Goal: Book appointment/travel/reservation

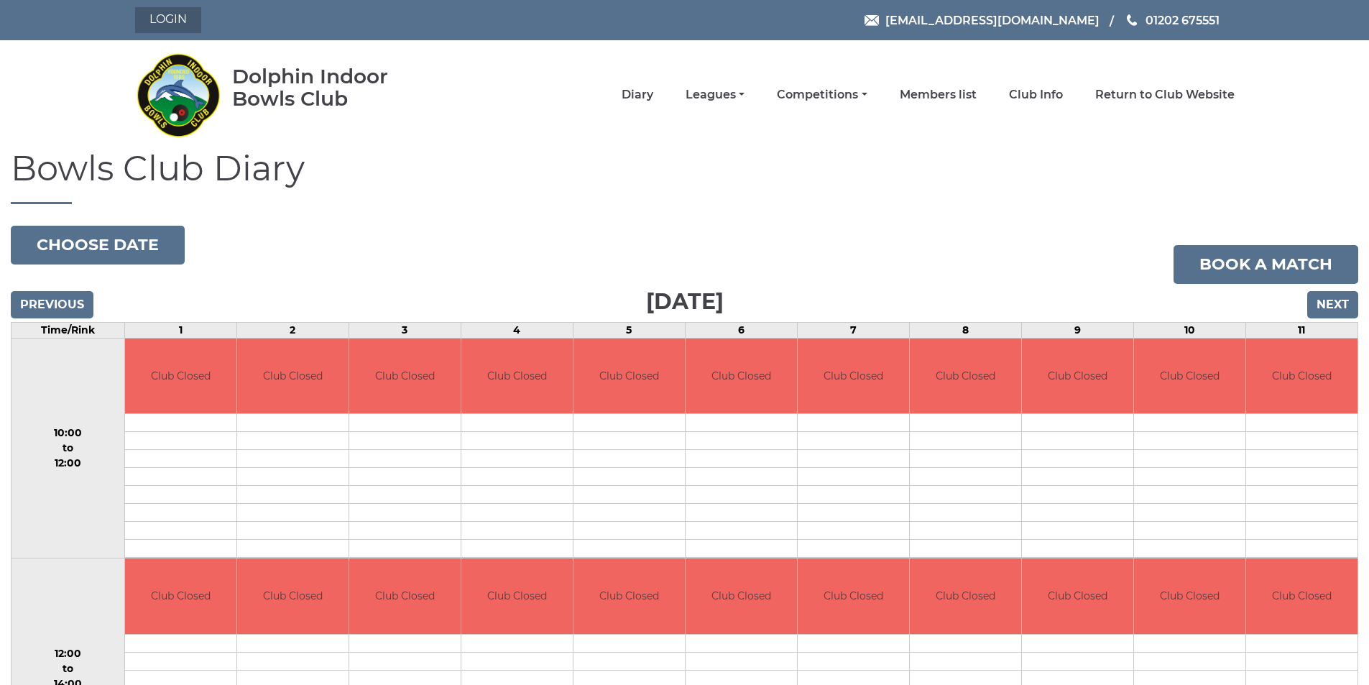
click at [166, 20] on link "Login" at bounding box center [168, 20] width 66 height 26
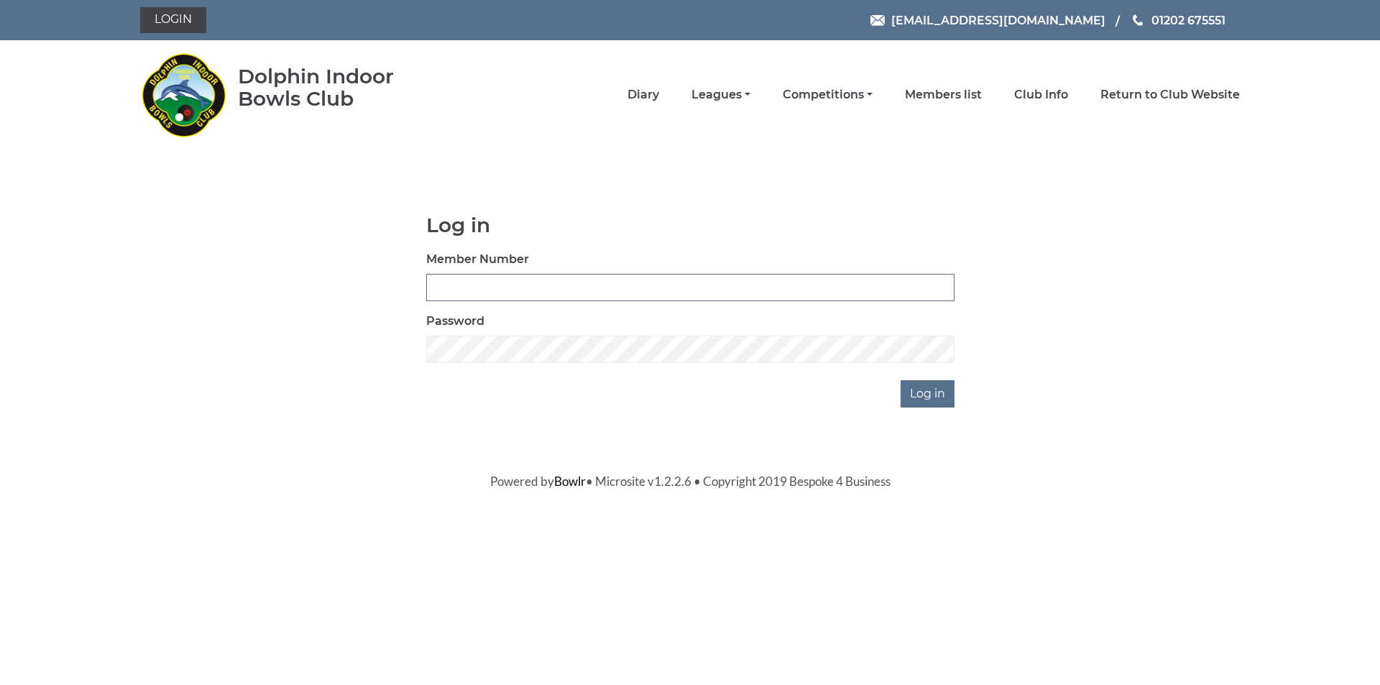
click at [510, 287] on input "Member Number" at bounding box center [690, 287] width 528 height 27
type input "3873"
click at [926, 395] on input "Log in" at bounding box center [928, 393] width 54 height 27
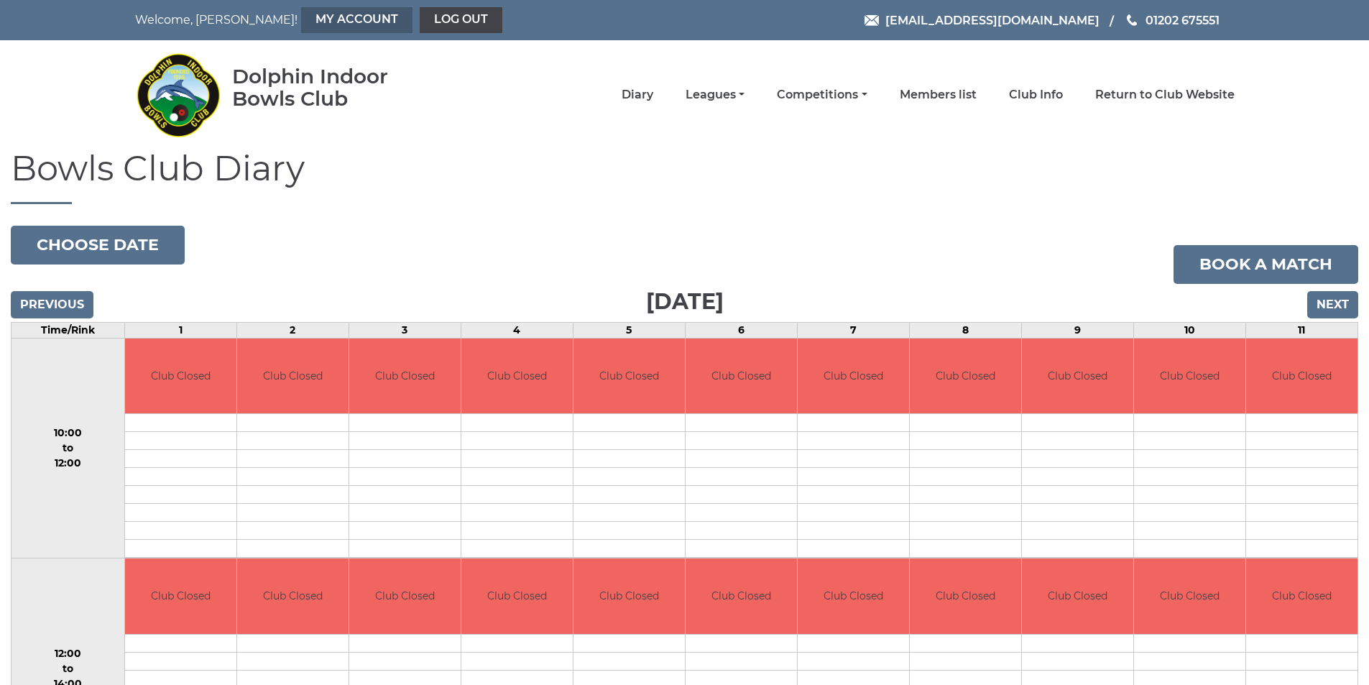
click at [301, 21] on link "My Account" at bounding box center [356, 20] width 111 height 26
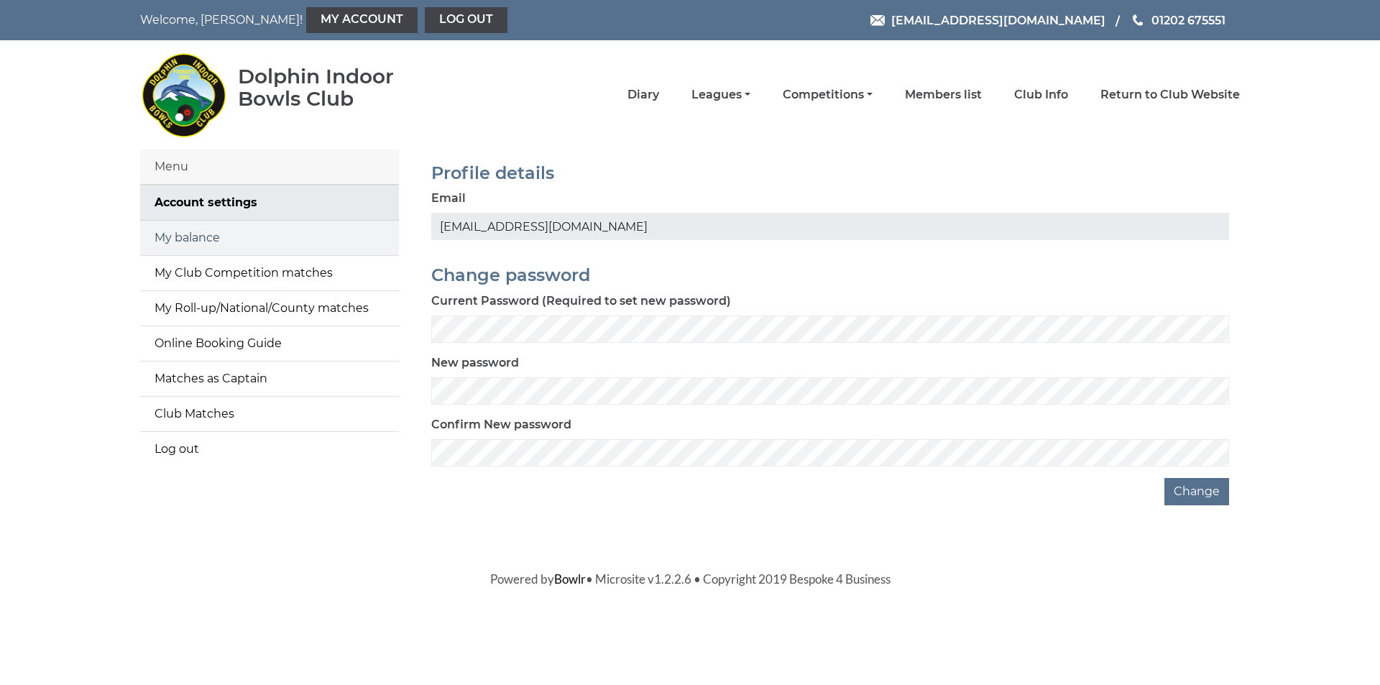
click at [175, 237] on link "My balance" at bounding box center [269, 238] width 259 height 34
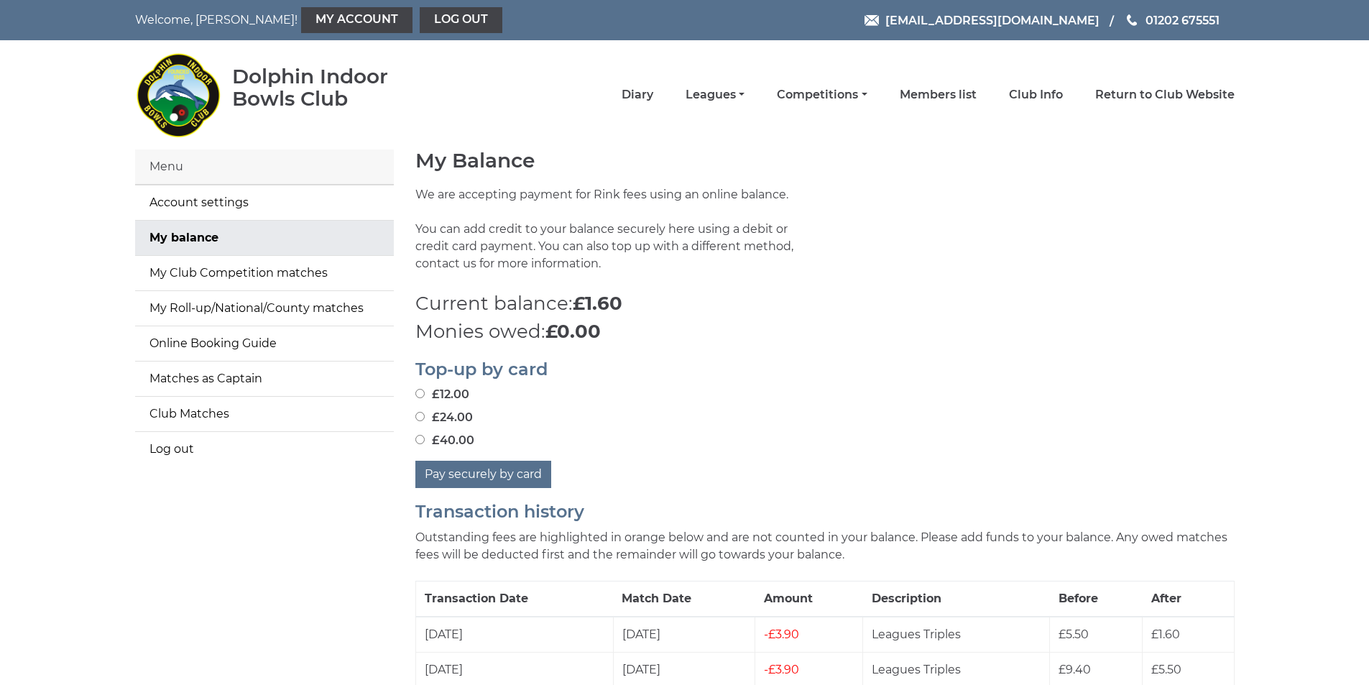
click at [421, 418] on input "£24.00" at bounding box center [419, 416] width 9 height 9
radio input "true"
click at [461, 476] on button "Pay securely by card" at bounding box center [483, 474] width 136 height 27
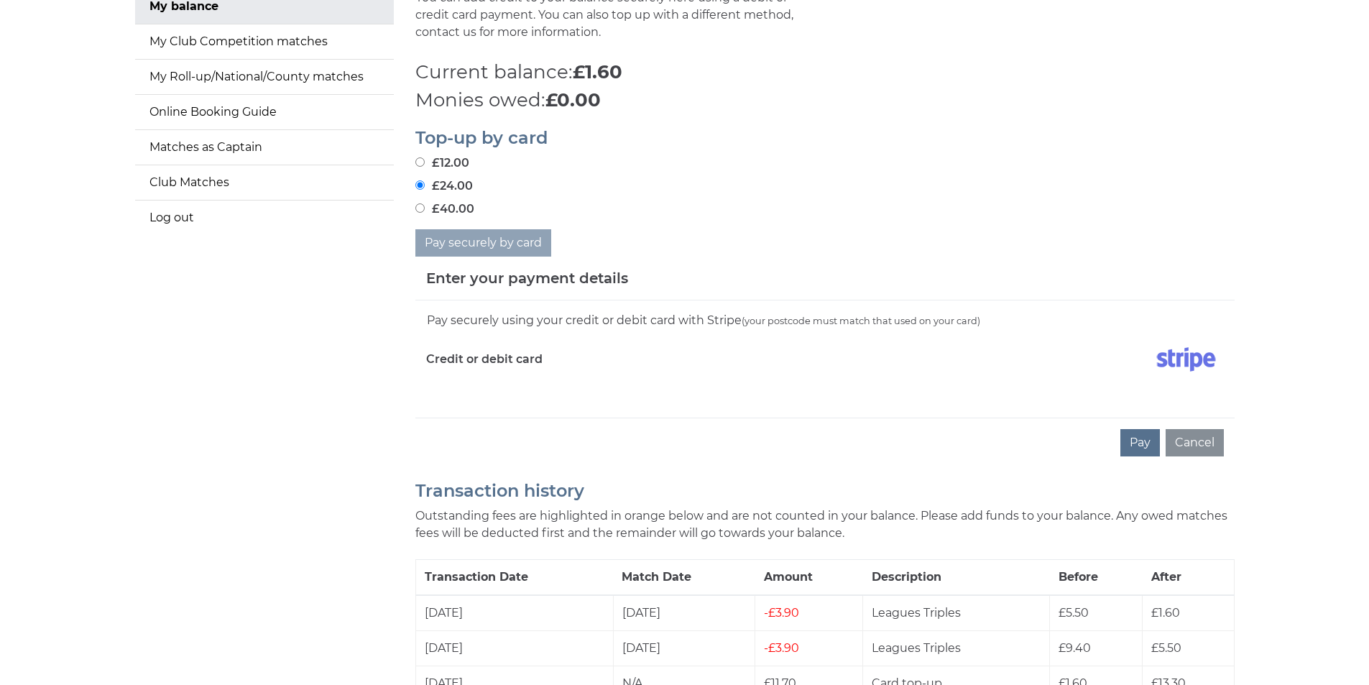
scroll to position [144, 0]
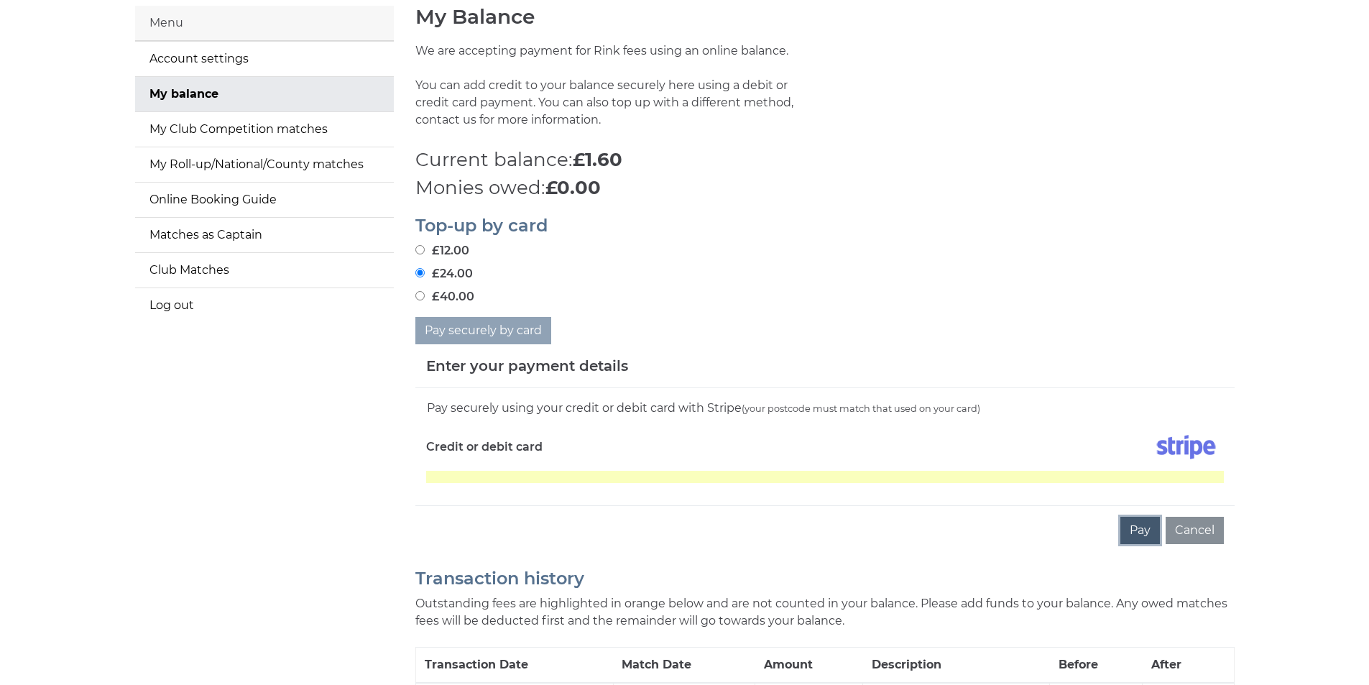
click at [1143, 532] on button "Pay" at bounding box center [1140, 530] width 40 height 27
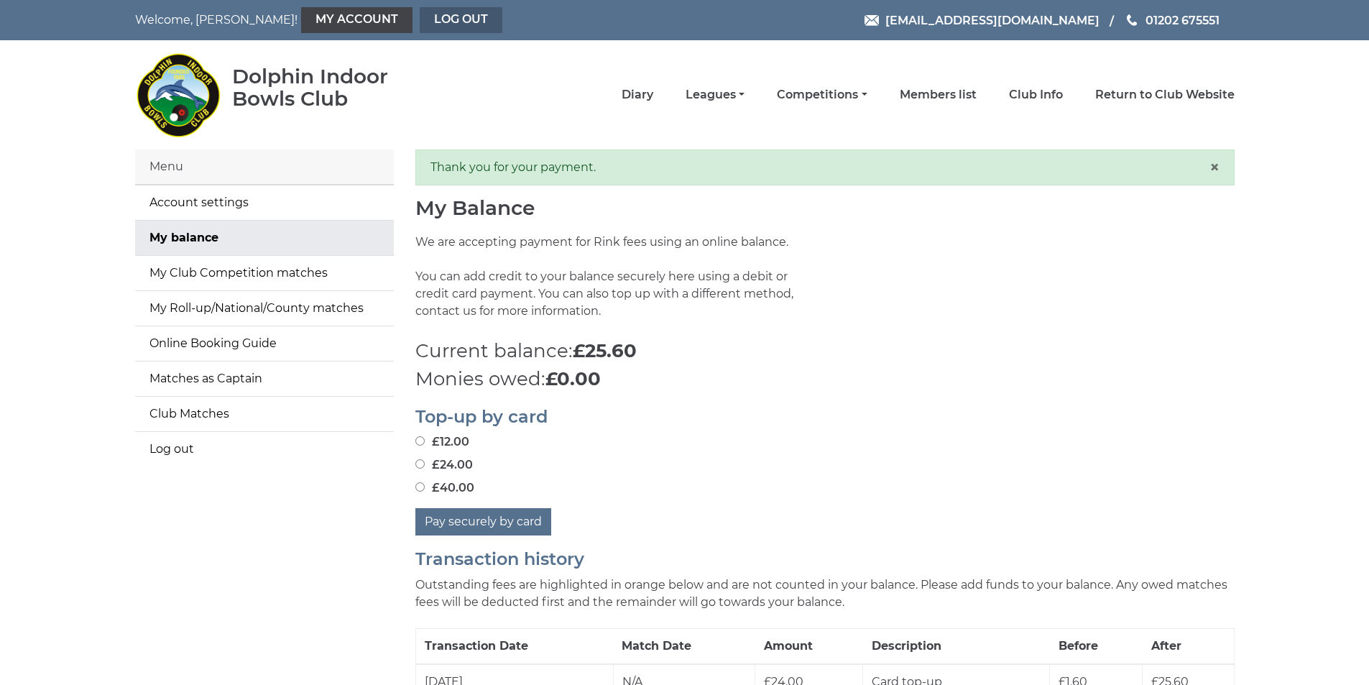
click at [420, 19] on link "Log out" at bounding box center [461, 20] width 83 height 26
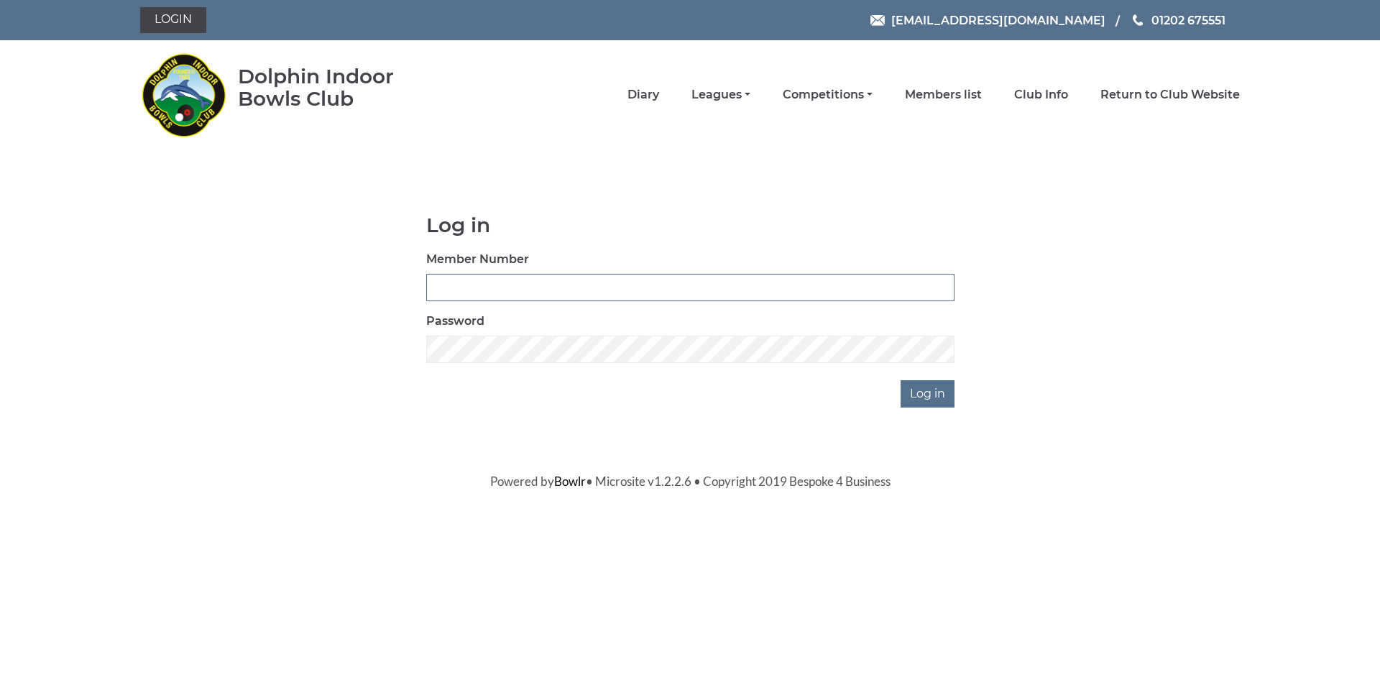
click at [468, 280] on input "Member Number" at bounding box center [690, 287] width 528 height 27
type input "3874"
click at [903, 395] on input "Log in" at bounding box center [928, 393] width 54 height 27
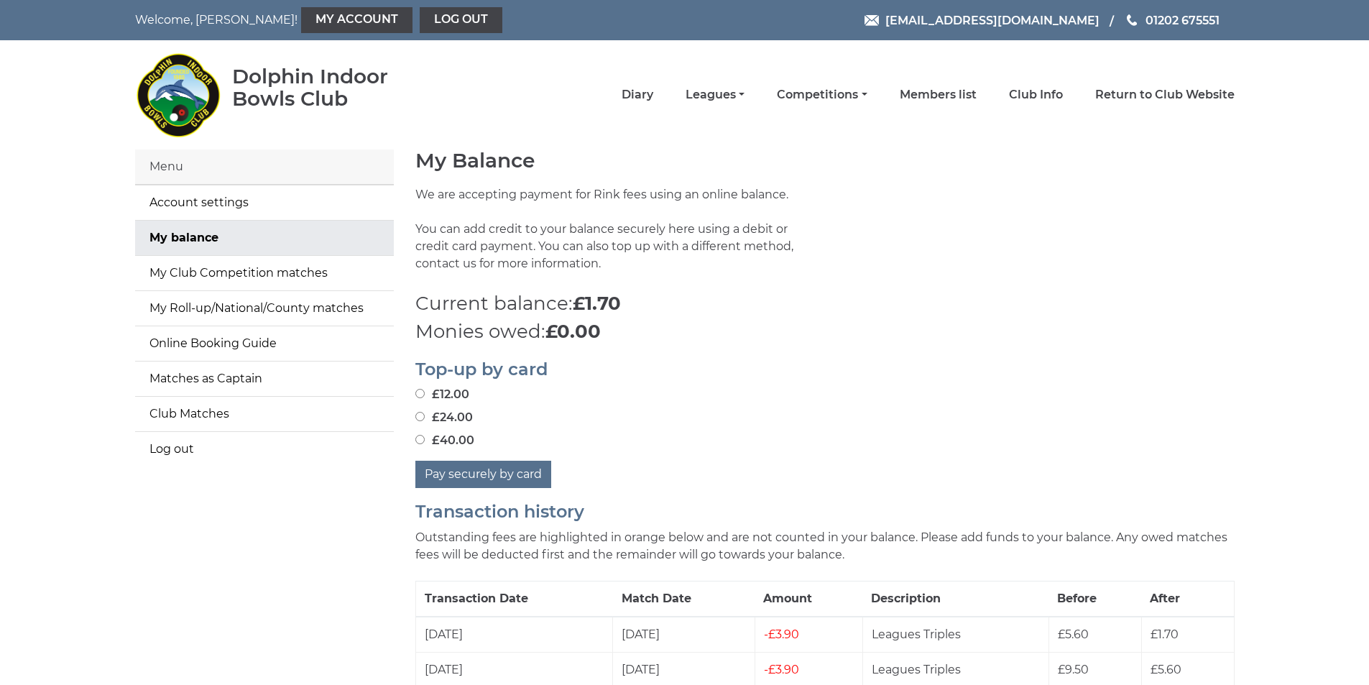
click at [420, 418] on input "£24.00" at bounding box center [419, 416] width 9 height 9
radio input "true"
click at [469, 474] on button "Pay securely by card" at bounding box center [483, 474] width 136 height 27
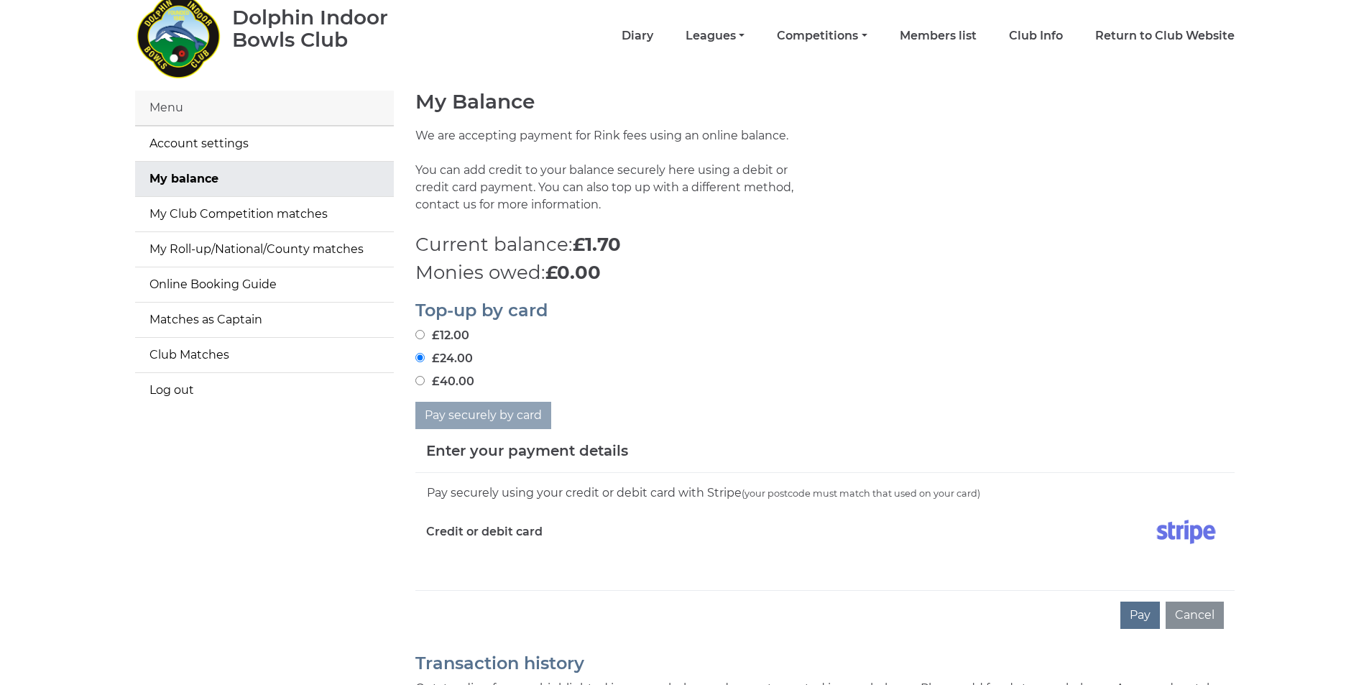
scroll to position [144, 0]
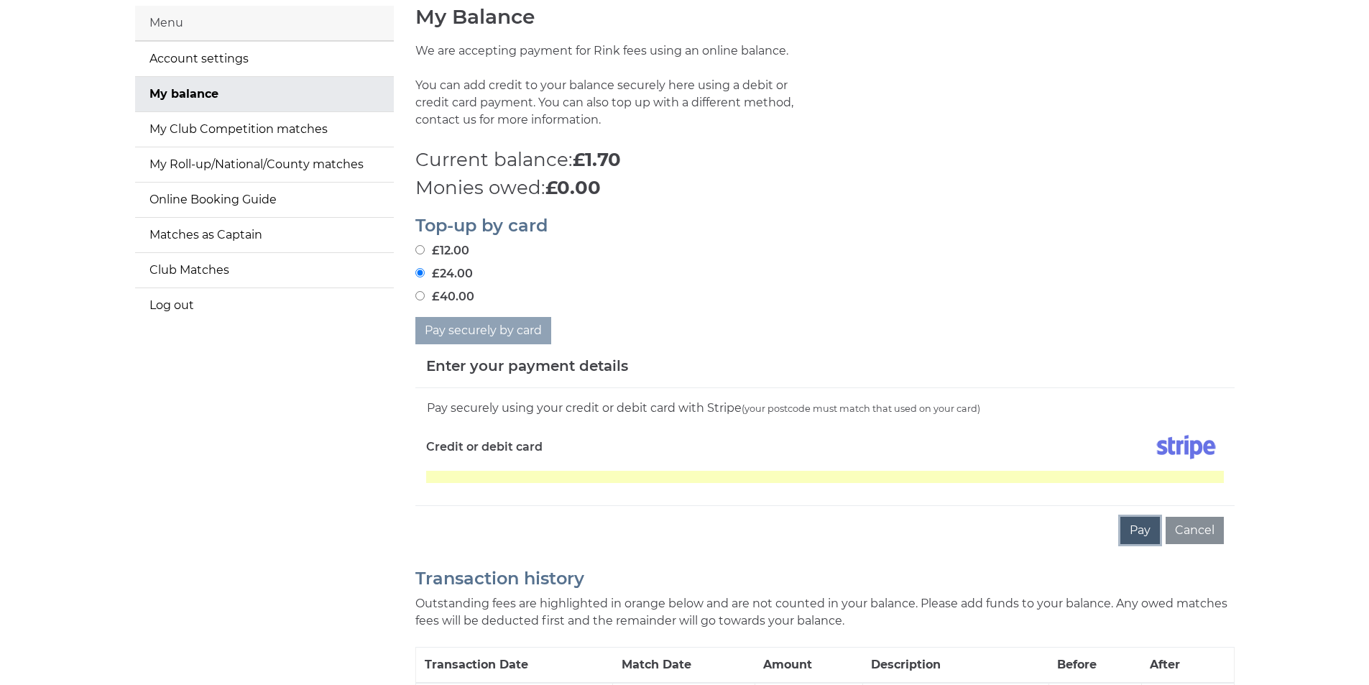
click at [1139, 527] on button "Pay" at bounding box center [1140, 530] width 40 height 27
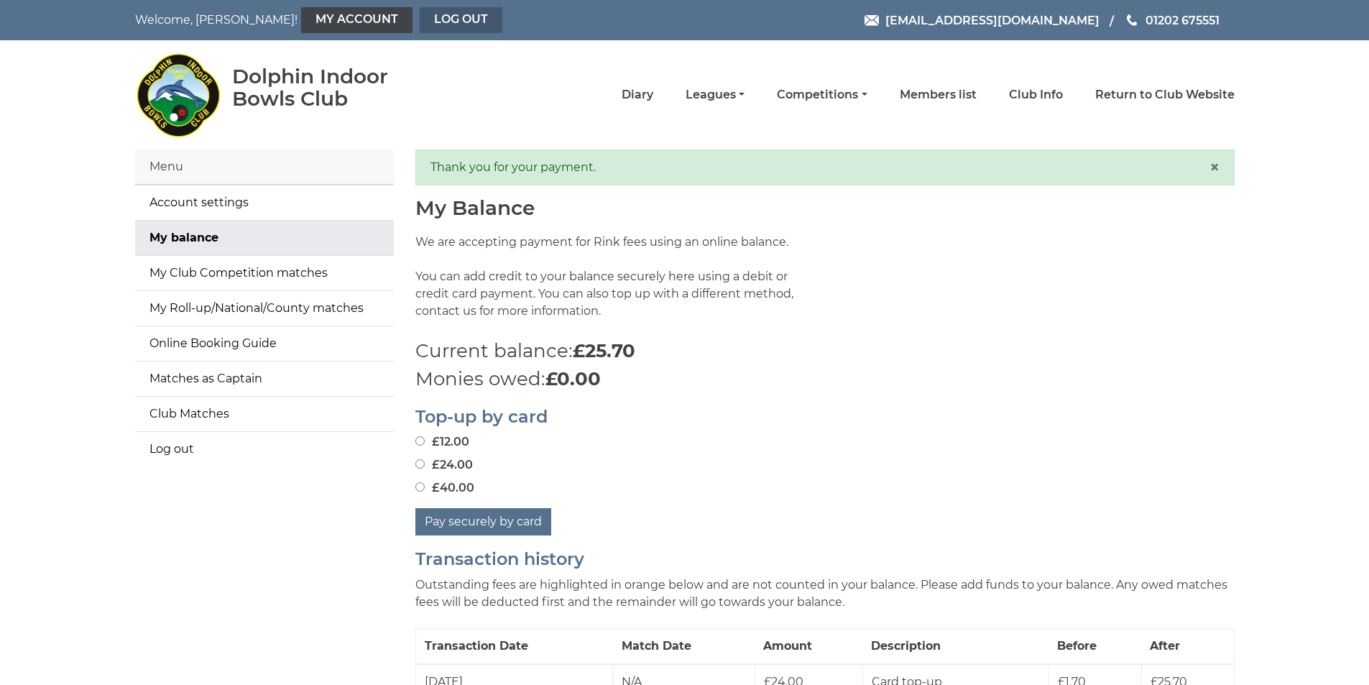
click at [420, 19] on link "Log out" at bounding box center [461, 20] width 83 height 26
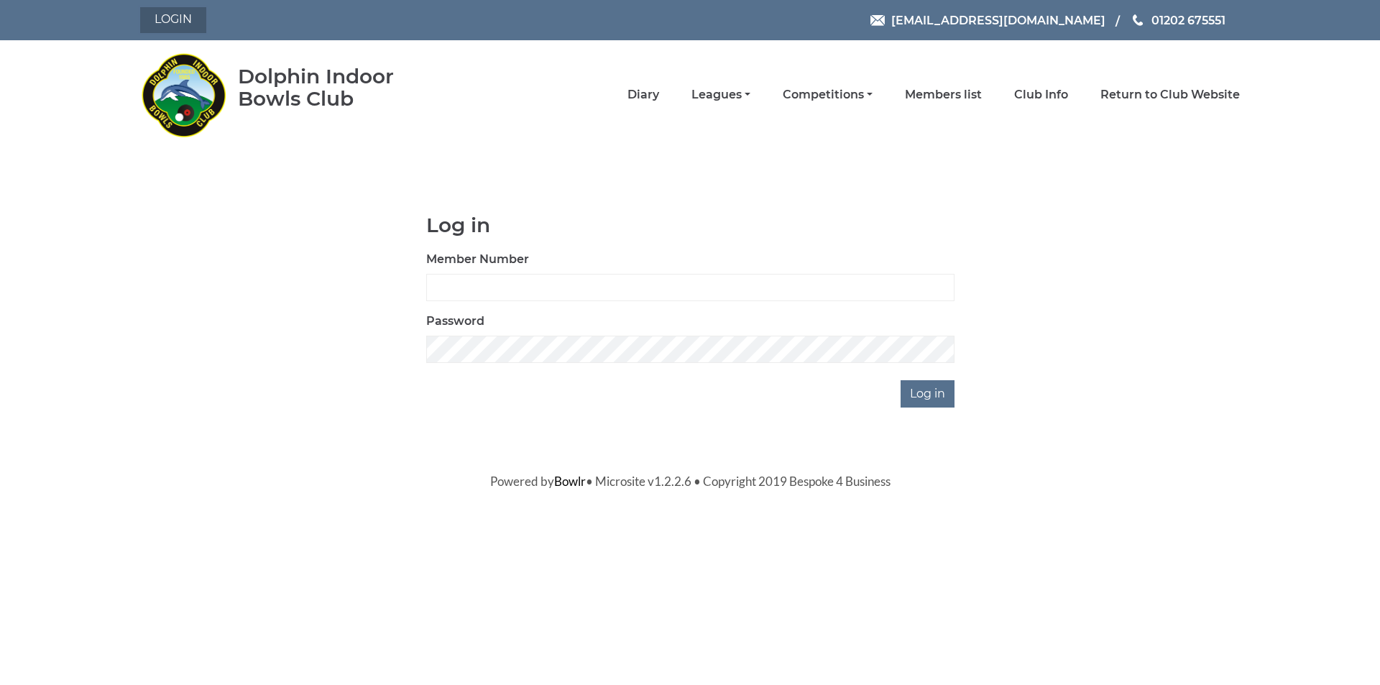
click at [182, 22] on link "Login" at bounding box center [173, 20] width 66 height 26
click at [535, 290] on input "Member Number" at bounding box center [690, 287] width 528 height 27
type input "3873"
click at [925, 394] on input "Log in" at bounding box center [928, 393] width 54 height 27
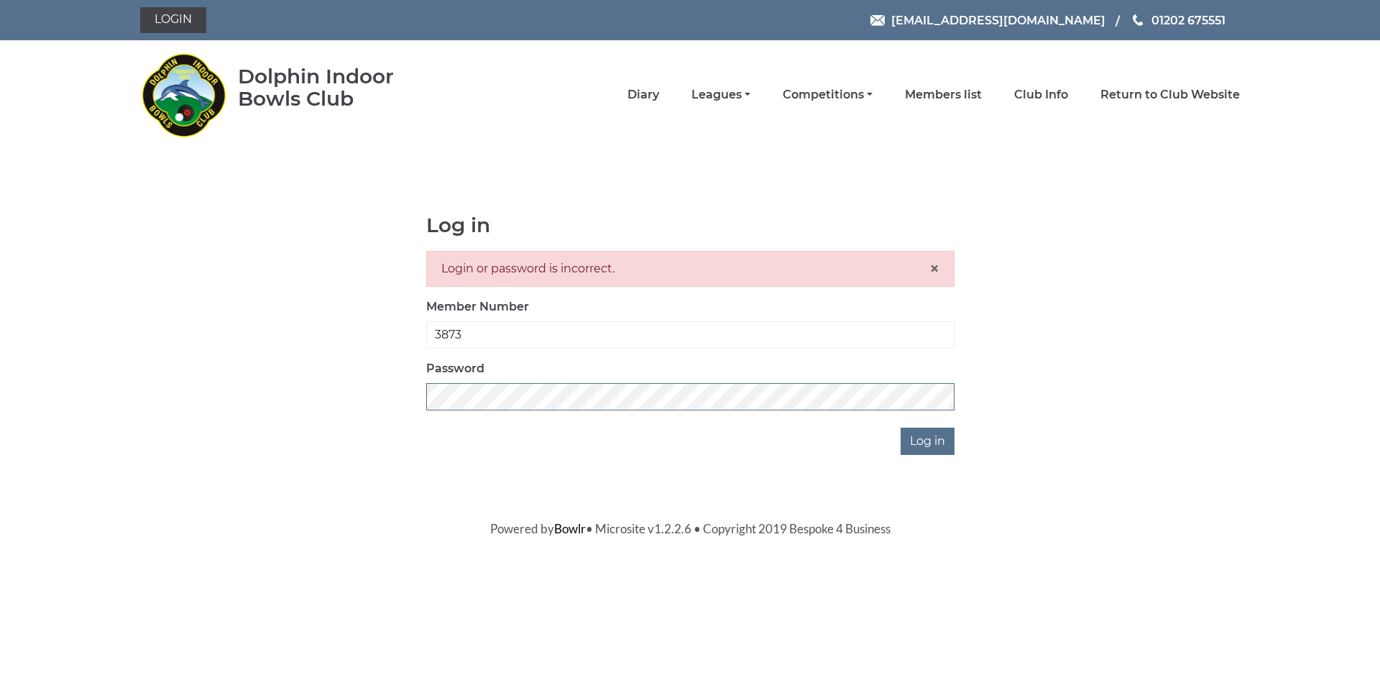
click at [307, 402] on div "Log in Login or password is incorrect. × Member Number 3873 Password Log in" at bounding box center [690, 334] width 1100 height 241
click at [917, 444] on input "Log in" at bounding box center [928, 441] width 54 height 27
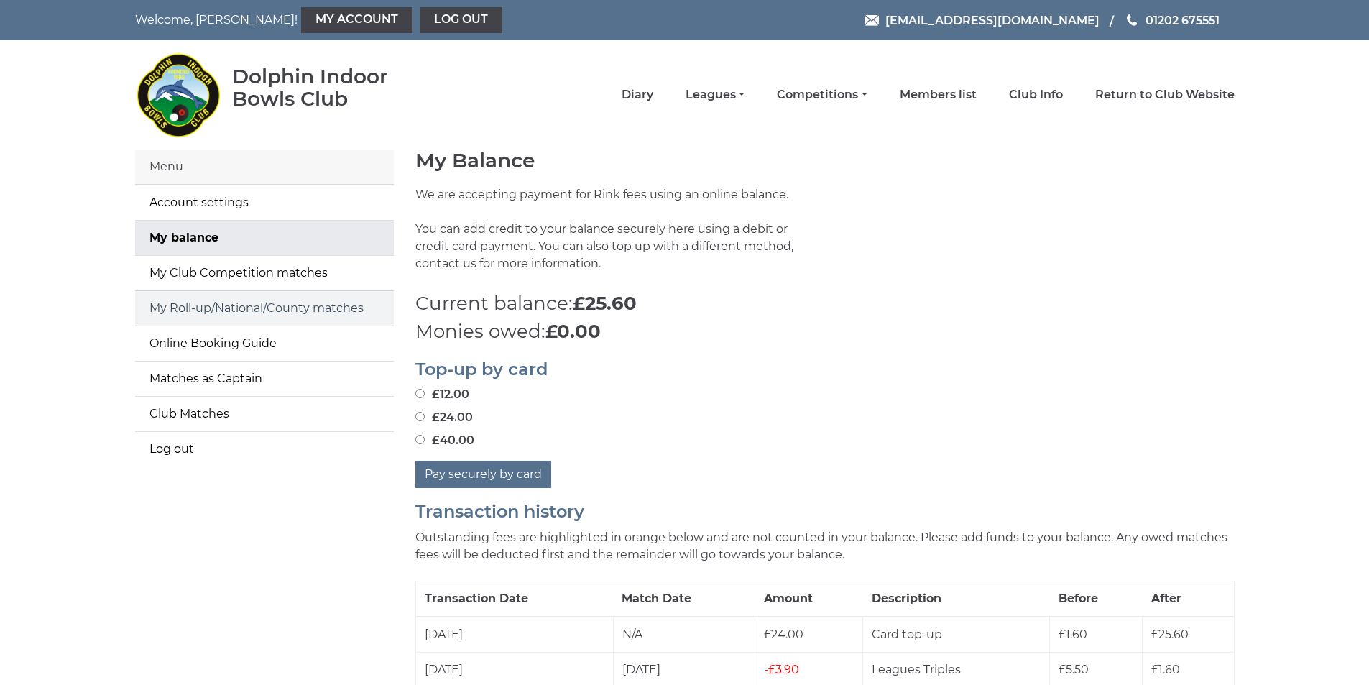
click at [212, 310] on link "My Roll-up/National/County matches" at bounding box center [264, 308] width 259 height 34
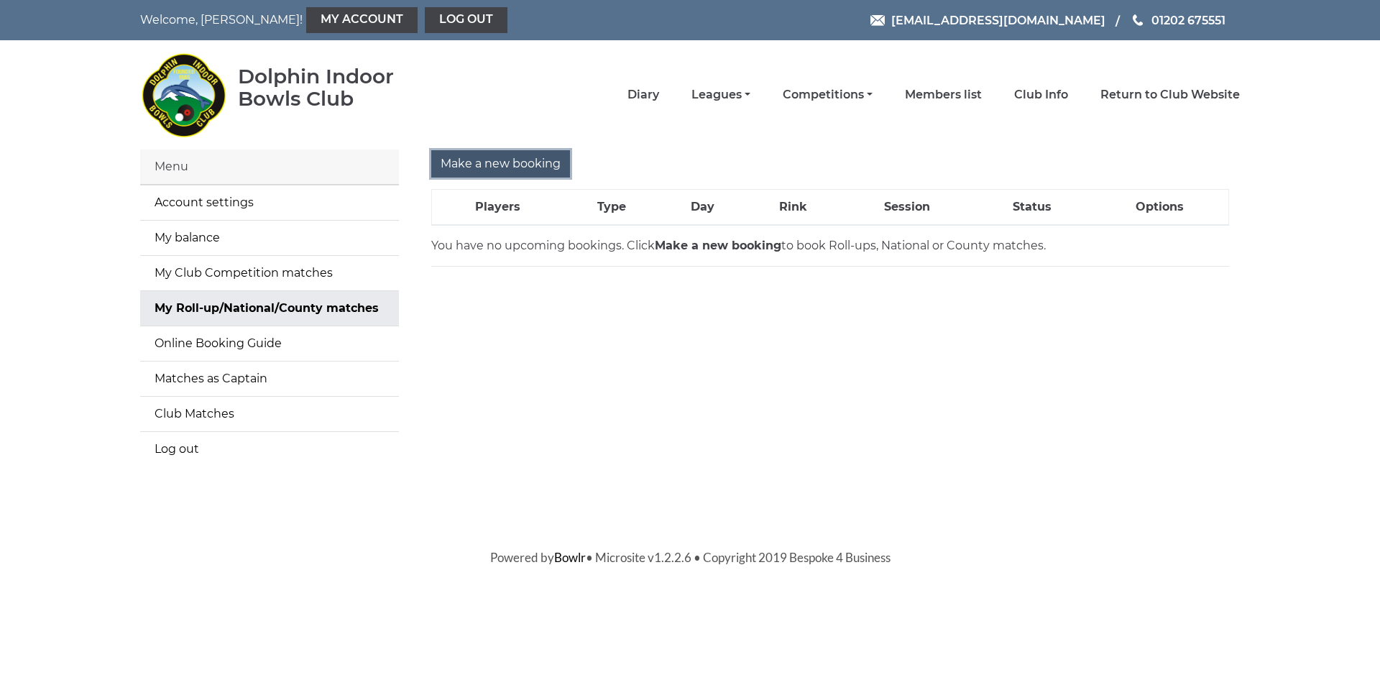
click at [517, 166] on input "Make a new booking" at bounding box center [500, 163] width 139 height 27
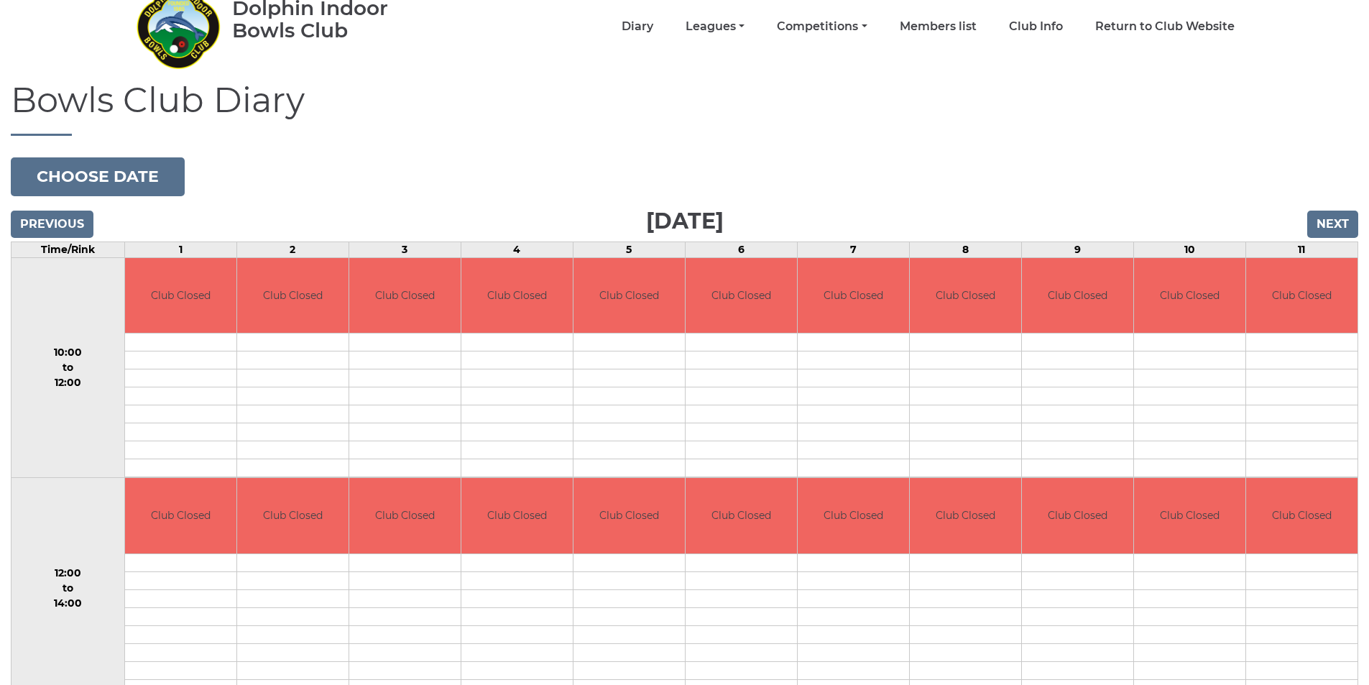
scroll to position [121, 0]
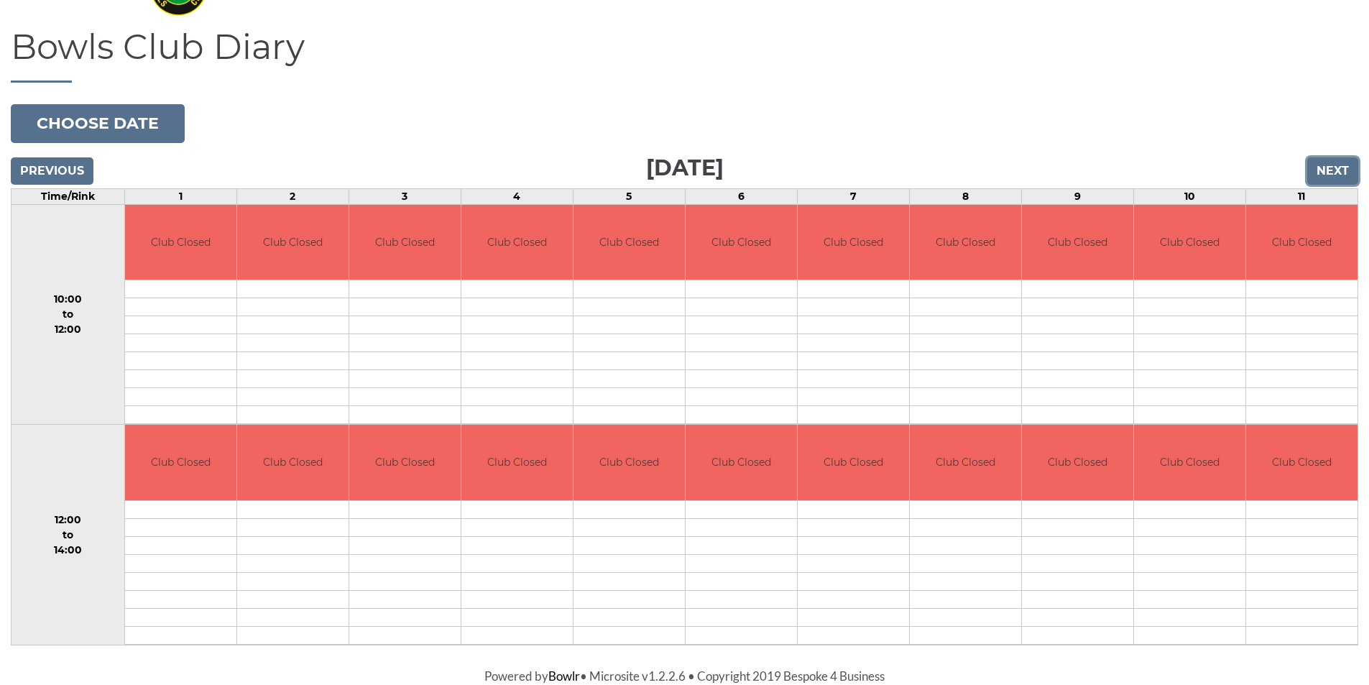
click at [1325, 167] on input "Next" at bounding box center [1332, 170] width 51 height 27
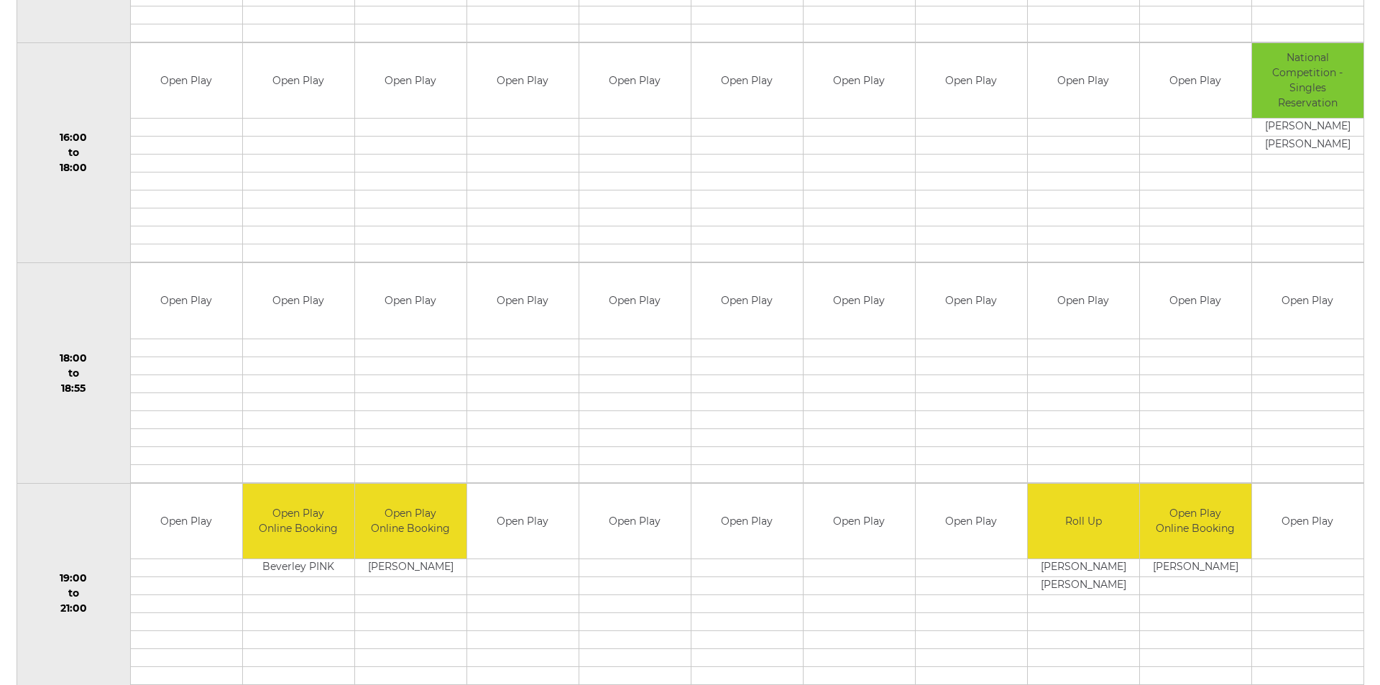
scroll to position [1223, 0]
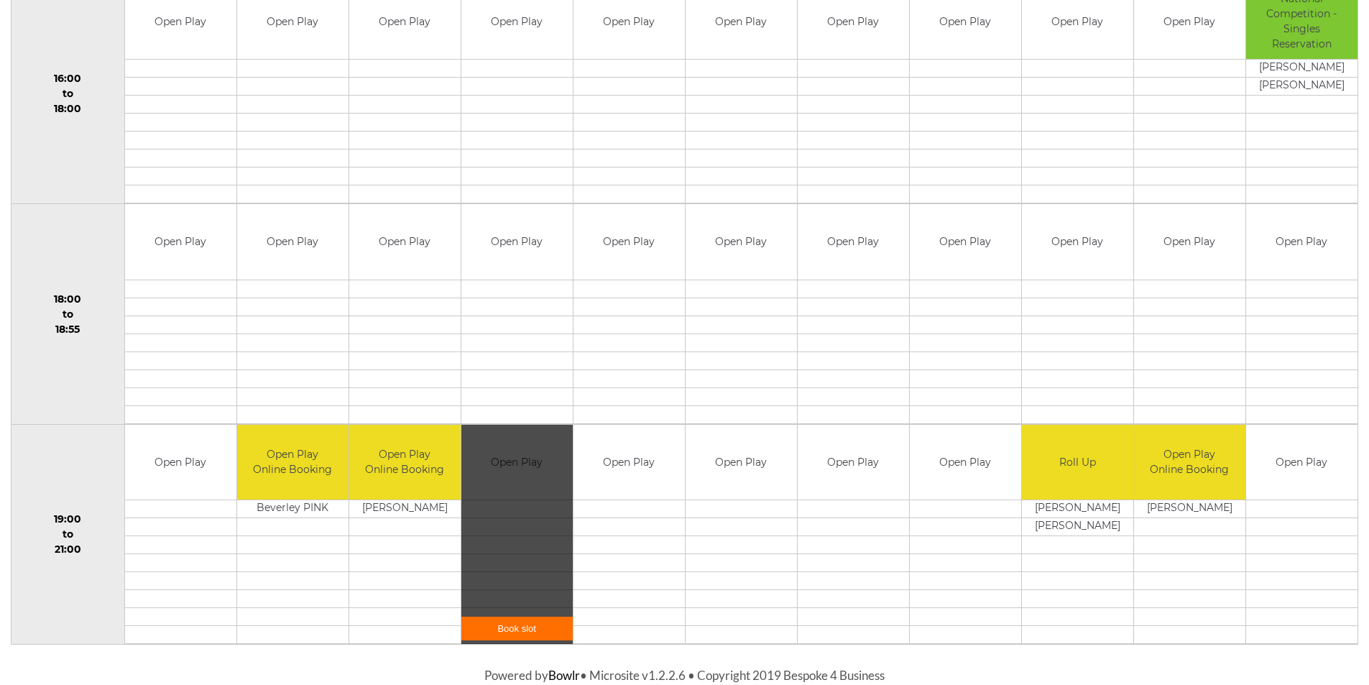
click at [517, 628] on link "Book slot" at bounding box center [516, 629] width 111 height 24
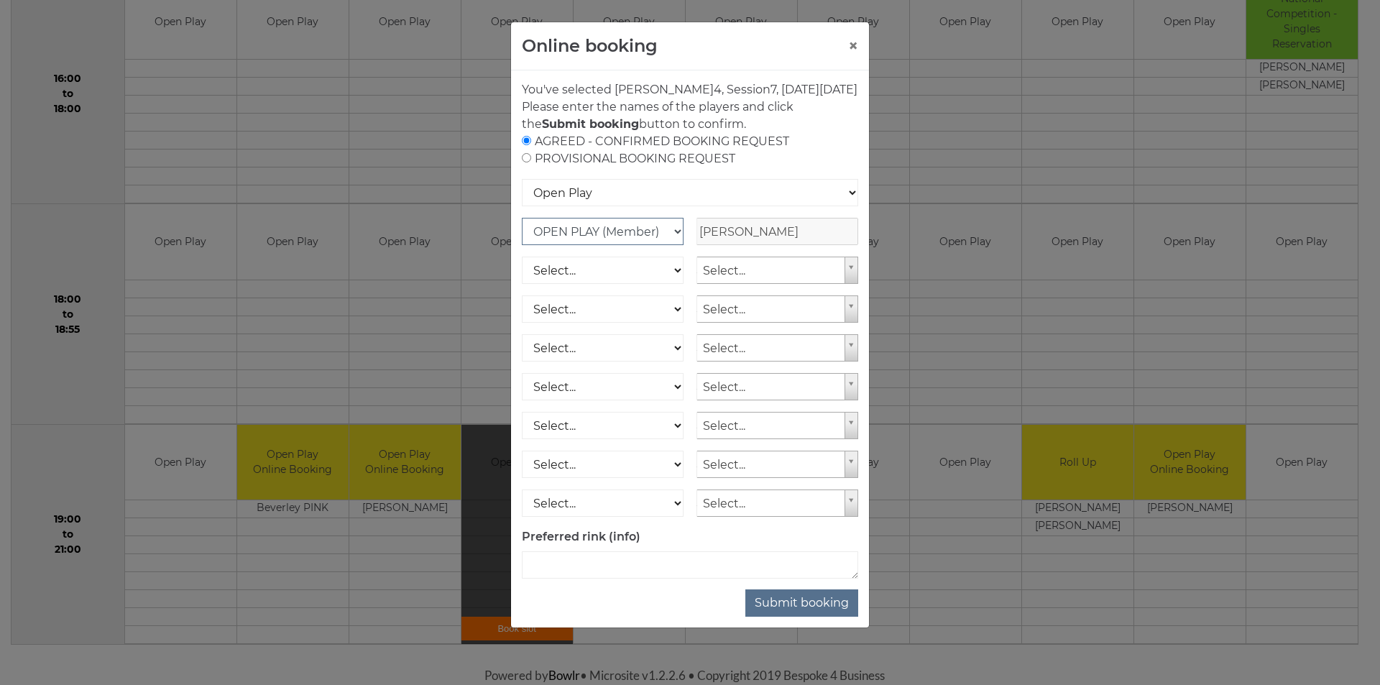
click at [676, 245] on select "OPEN PLAY (Member) SPOONS (Member) 16 - 30 Club (Member) National County (Membe…" at bounding box center [603, 231] width 162 height 27
click at [765, 206] on select "Open Play National Competition - Singles National Competition - Pairs National …" at bounding box center [690, 192] width 336 height 27
click at [522, 196] on select "Open Play National Competition - Singles National Competition - Pairs National …" at bounding box center [690, 192] width 336 height 27
click at [678, 284] on select "Select... OPEN PLAY (Member) OPEN PLAY (Visitor) SPOONS (Member) SPOONS (Visito…" at bounding box center [603, 270] width 162 height 27
select select "1_12"
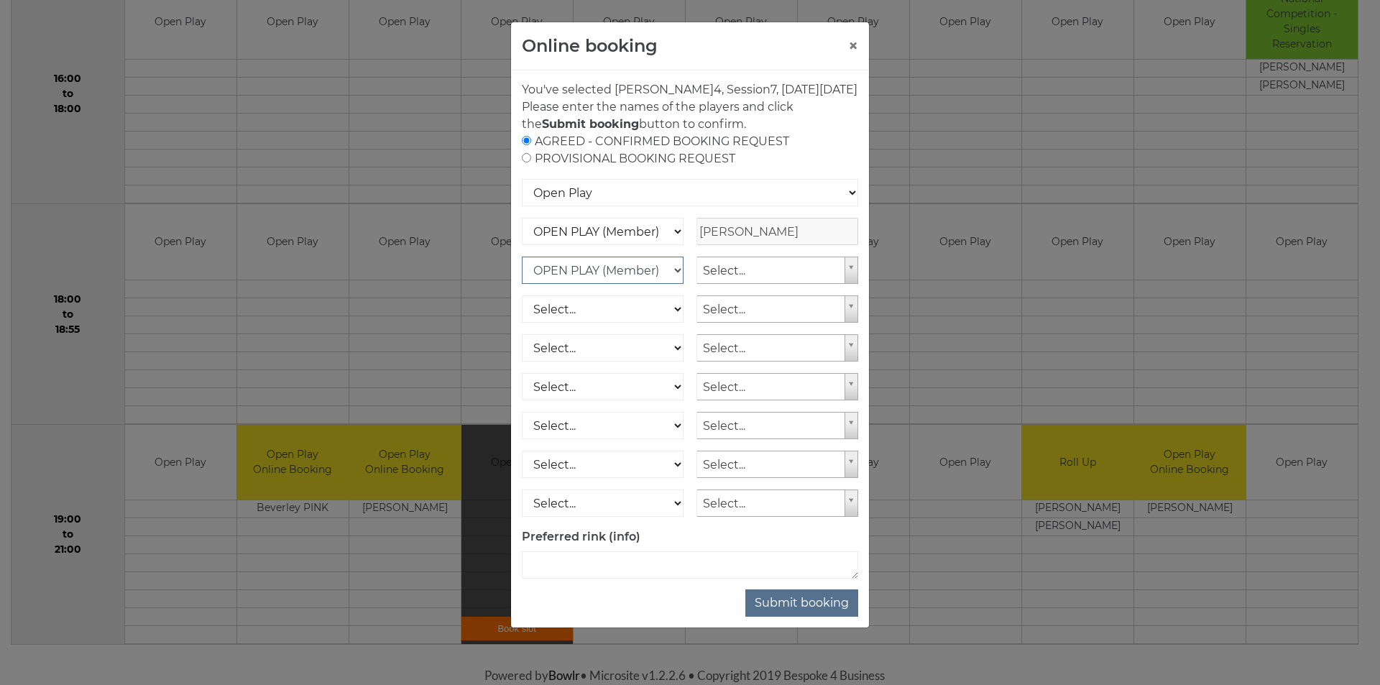
click at [522, 274] on select "Select... OPEN PLAY (Member) OPEN PLAY (Visitor) SPOONS (Member) SPOONS (Visito…" at bounding box center [603, 270] width 162 height 27
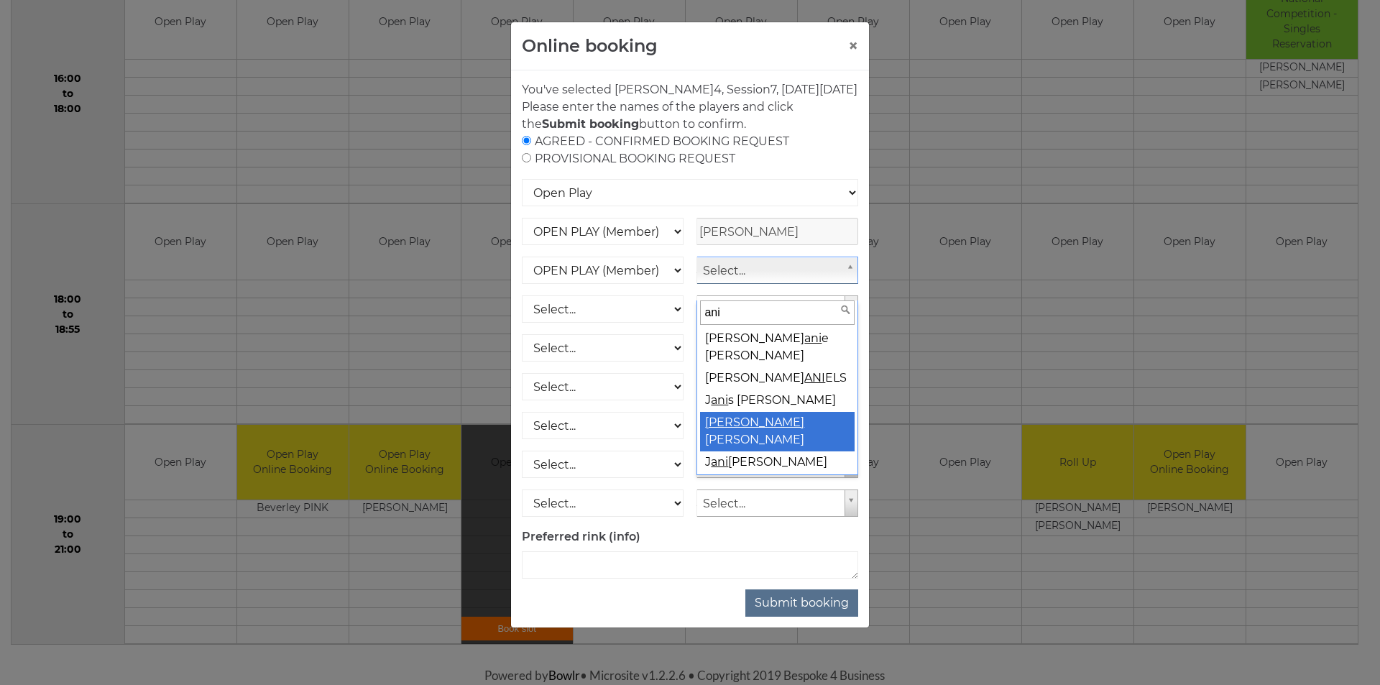
type input "ani"
select select "1887"
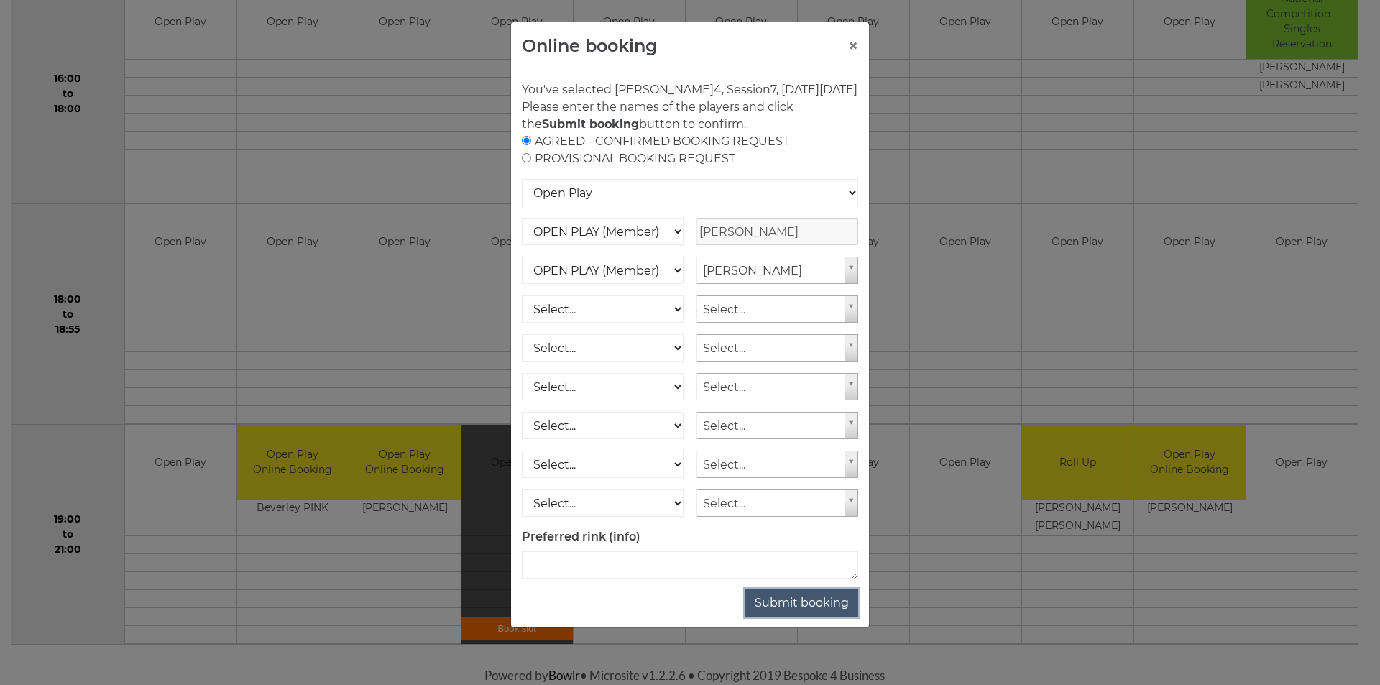
click at [798, 617] on button "Submit booking" at bounding box center [801, 602] width 113 height 27
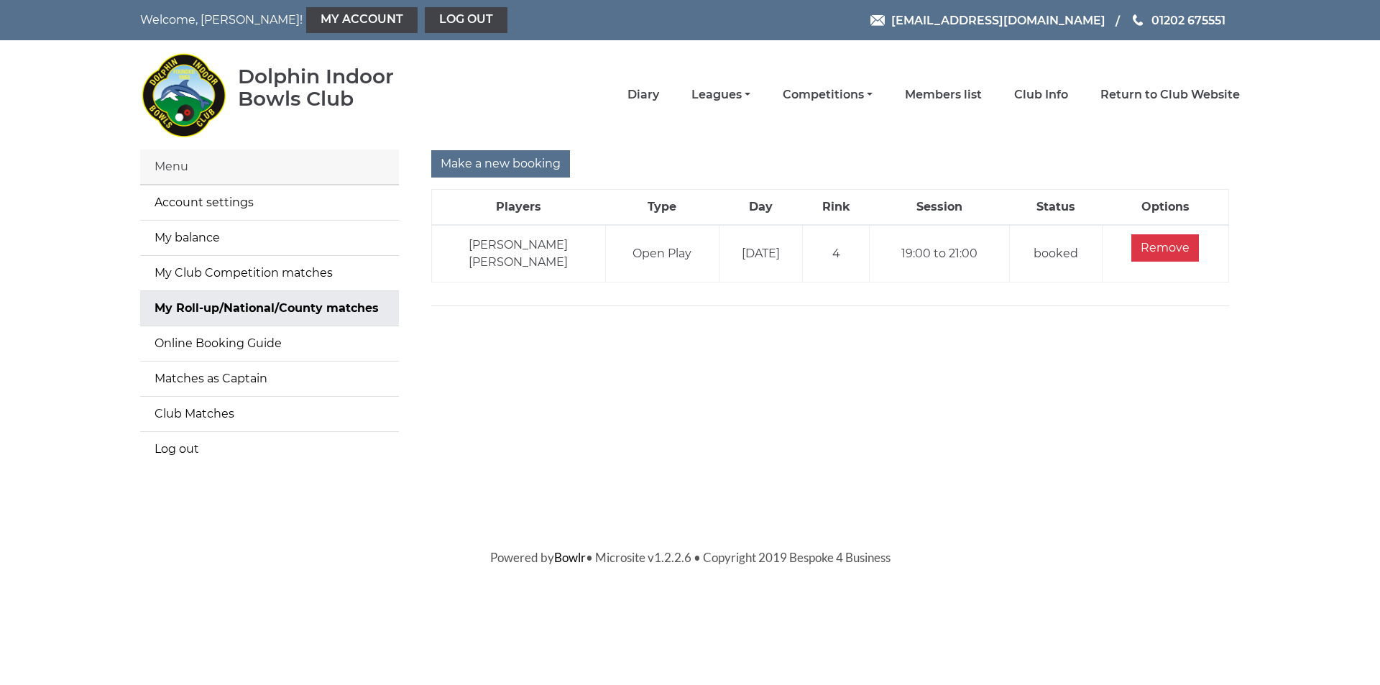
click at [650, 87] on li "Diary" at bounding box center [627, 95] width 64 height 30
click at [645, 96] on link "Diary" at bounding box center [643, 96] width 32 height 16
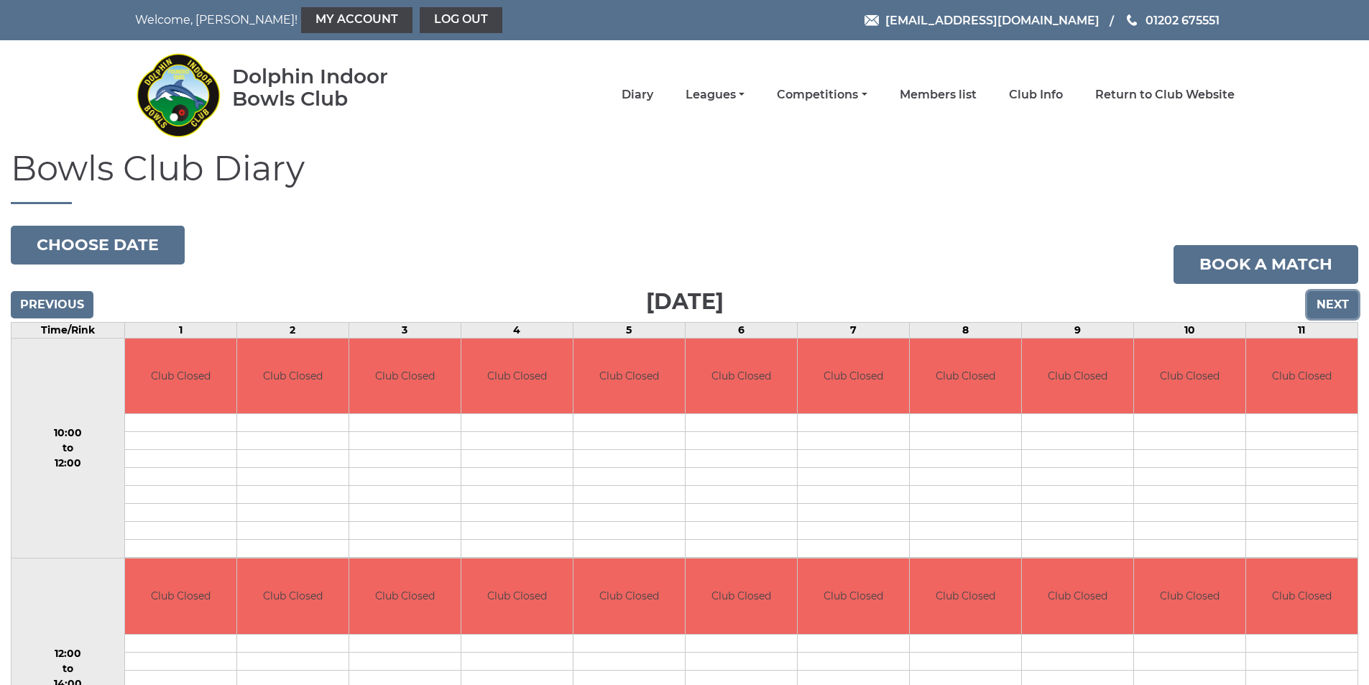
click at [1335, 306] on input "Next" at bounding box center [1332, 304] width 51 height 27
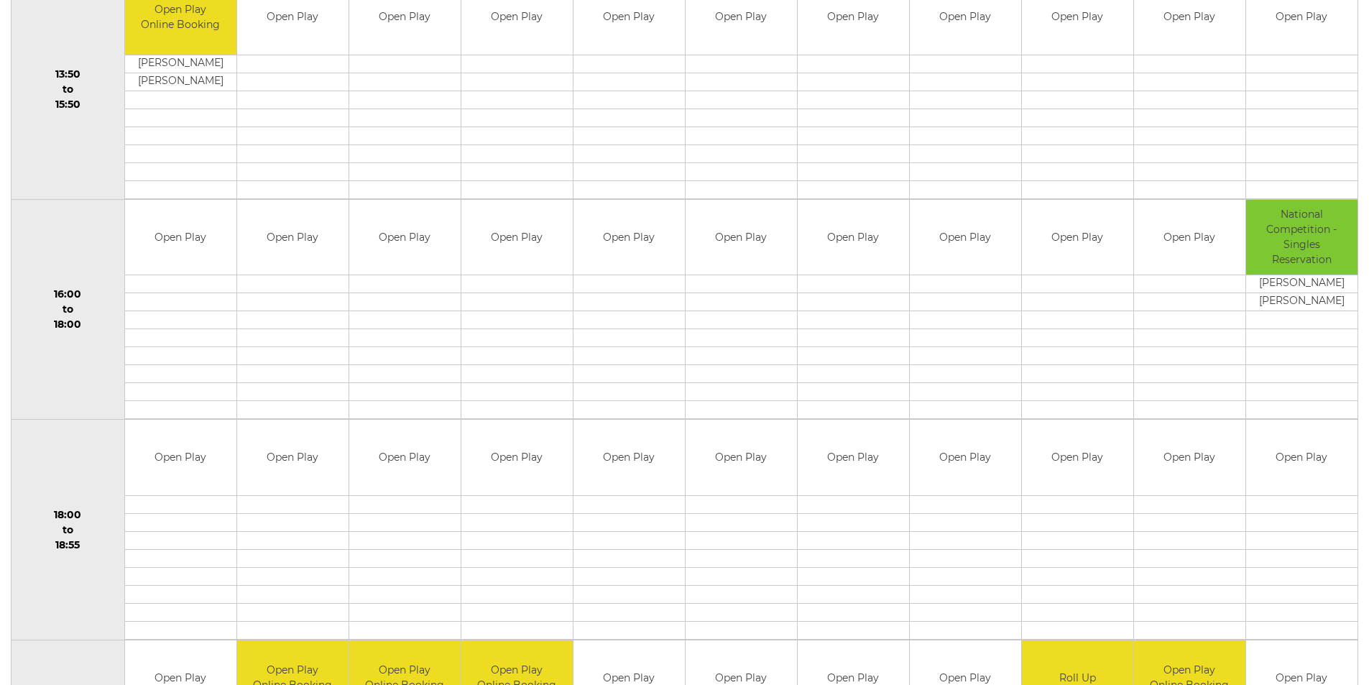
scroll to position [1235, 0]
